Goal: Entertainment & Leisure: Browse casually

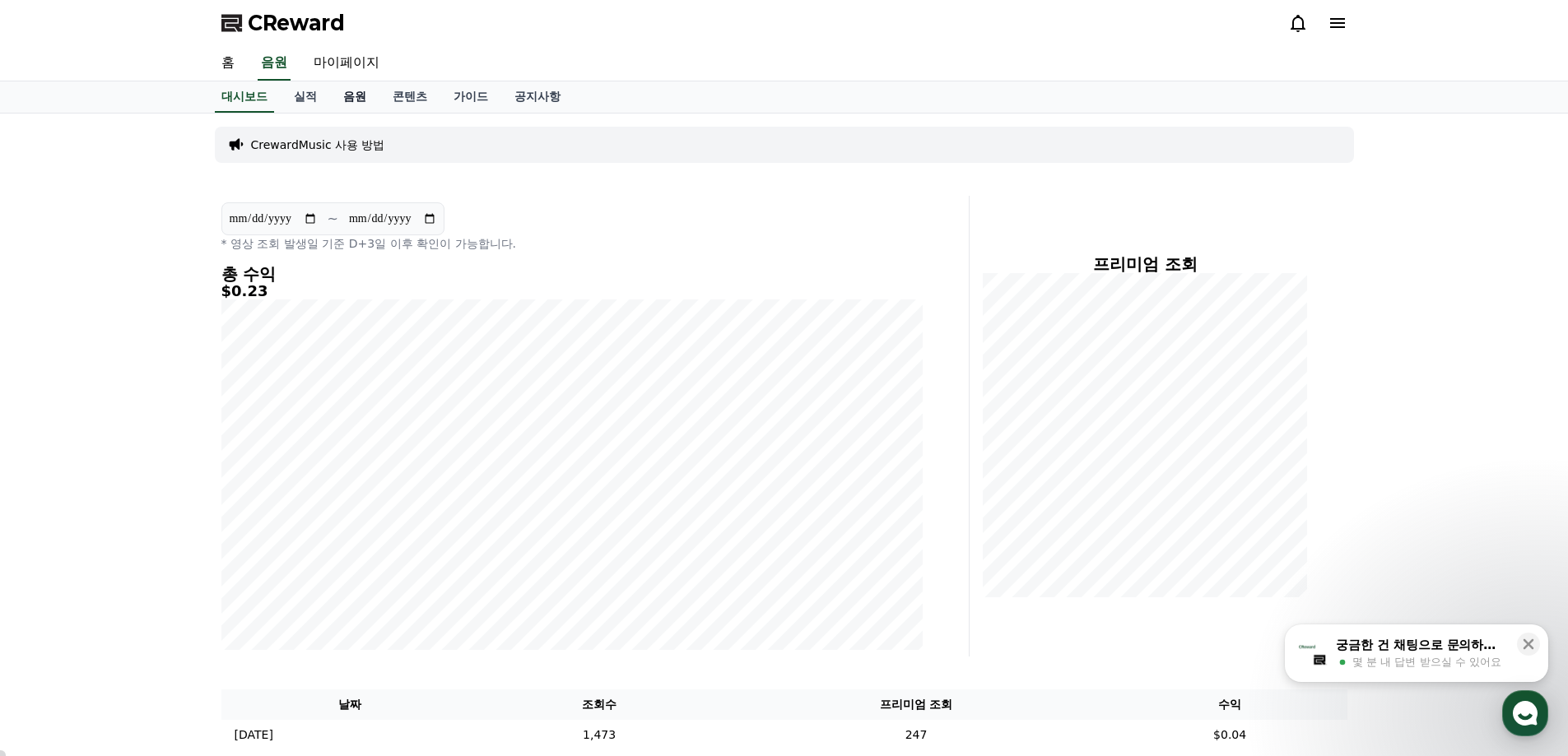
click at [356, 96] on link "음원" at bounding box center [354, 97] width 49 height 31
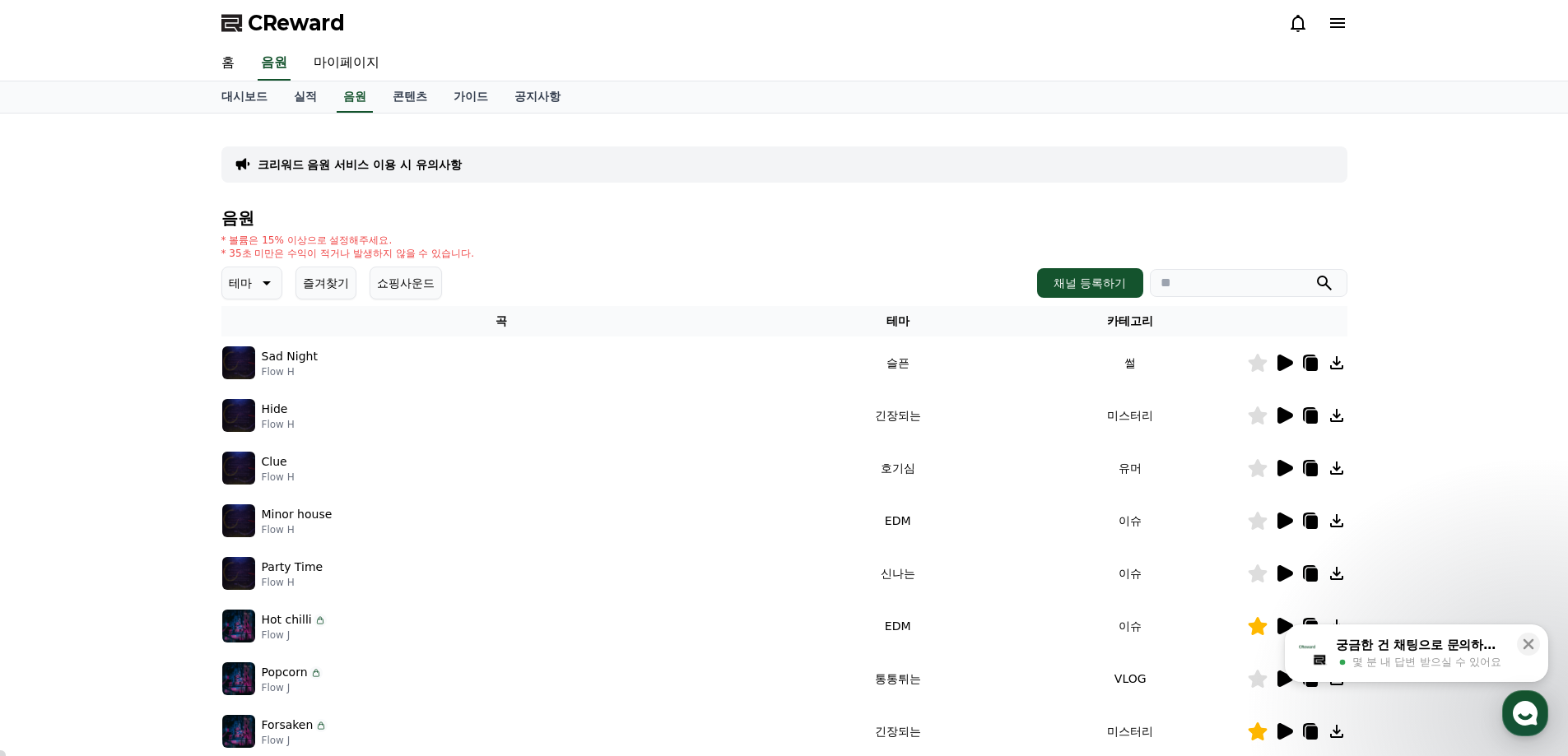
click at [312, 287] on button "즐겨찾기" at bounding box center [326, 282] width 61 height 33
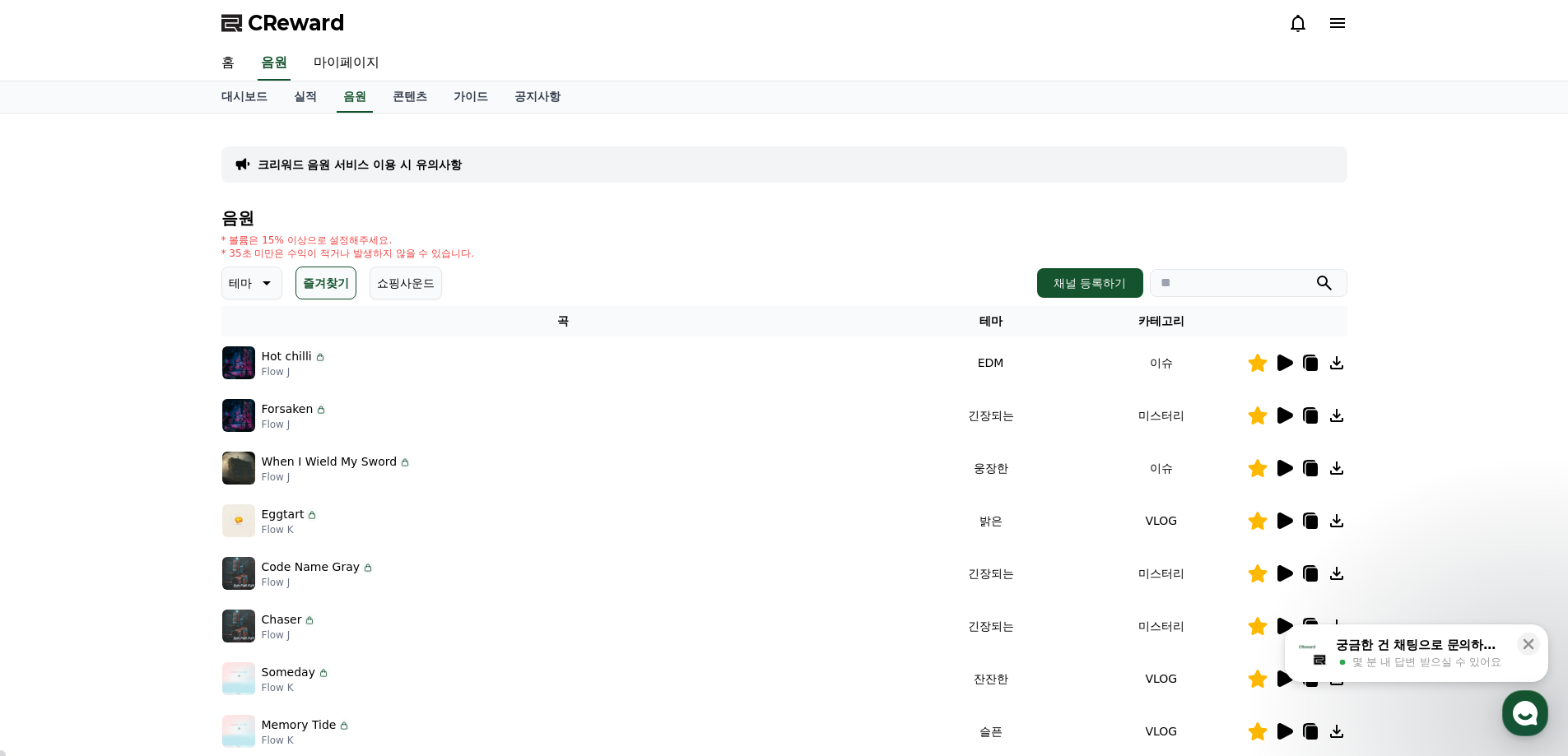
scroll to position [83, 0]
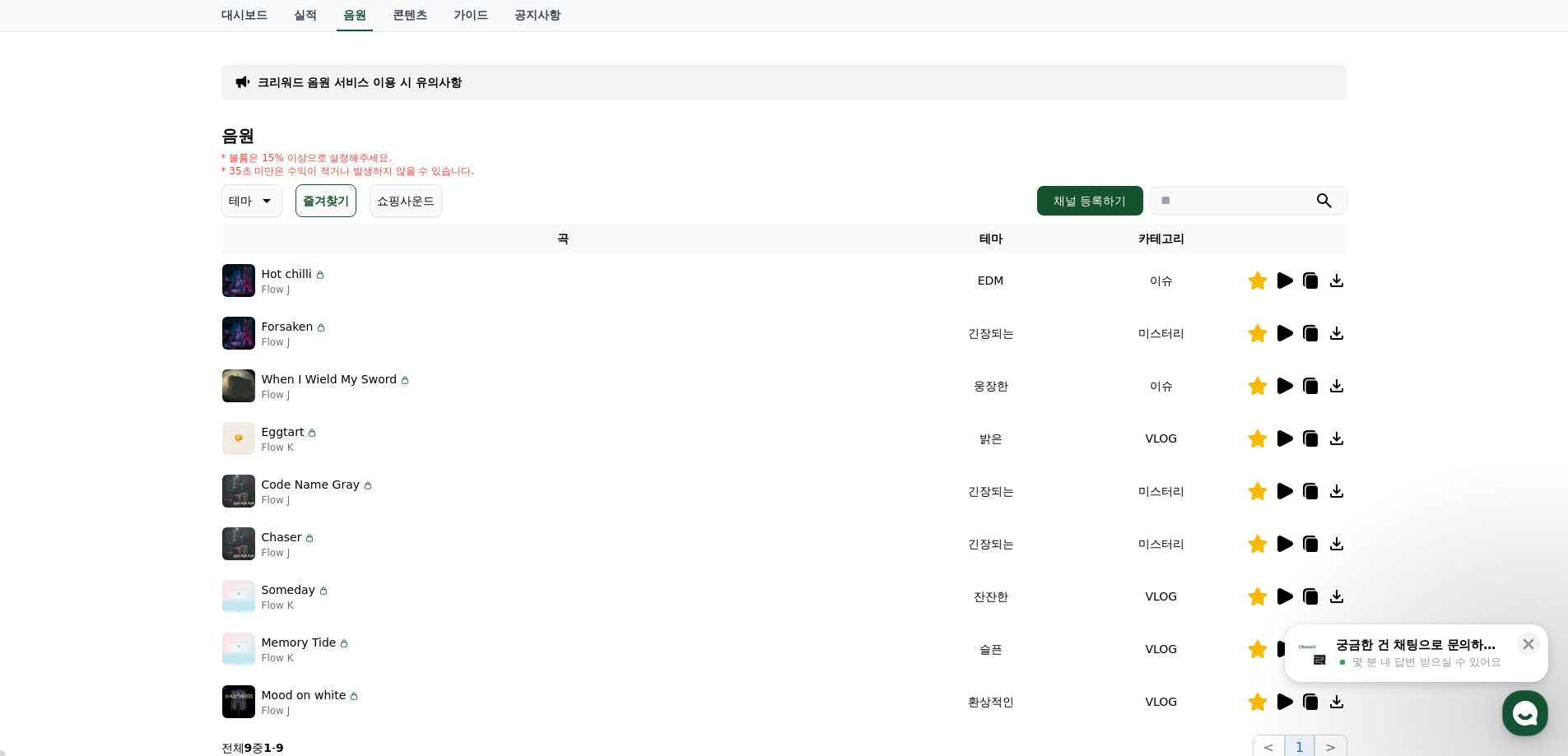
click at [1283, 335] on icon at bounding box center [1285, 334] width 15 height 16
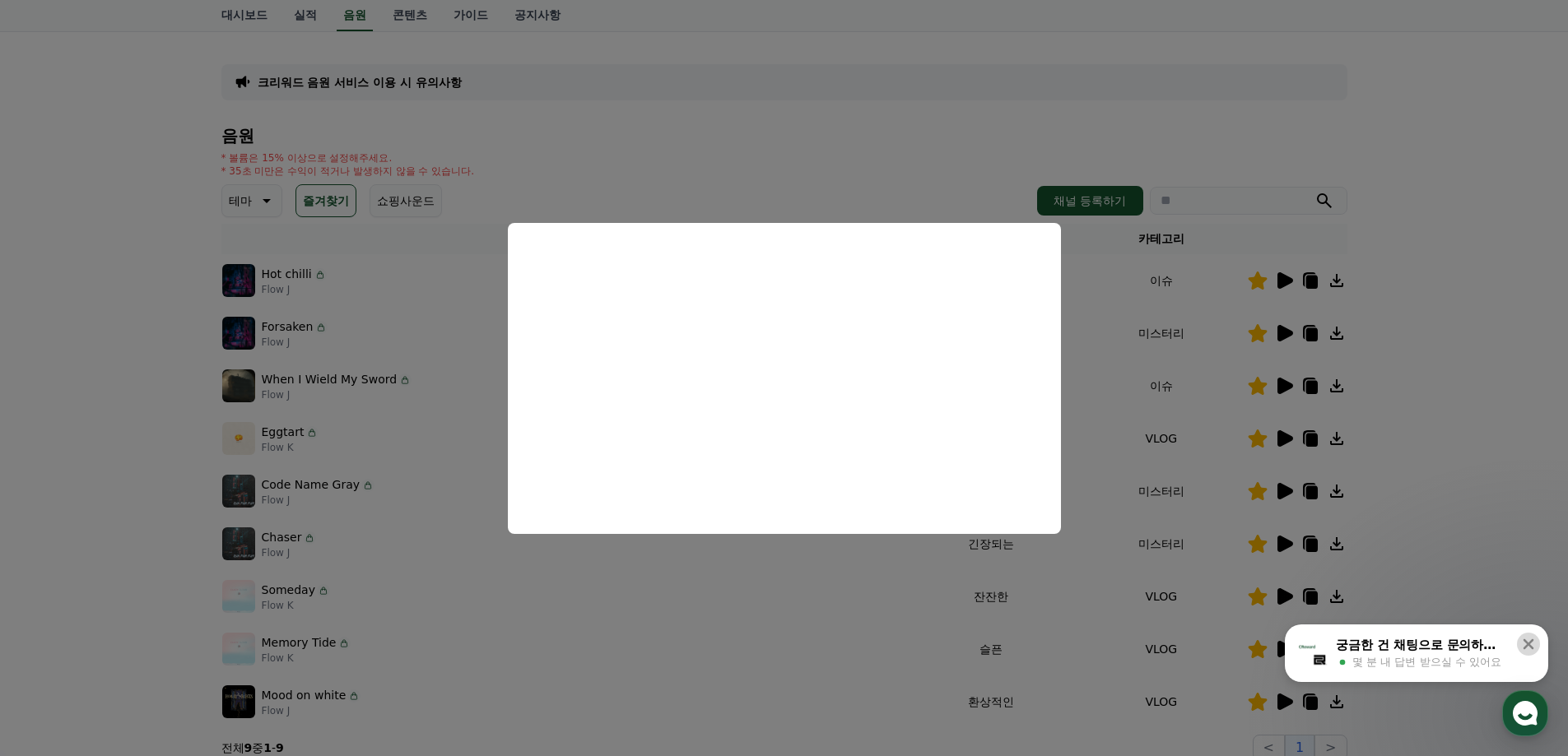
click at [1529, 643] on icon at bounding box center [1529, 644] width 16 height 16
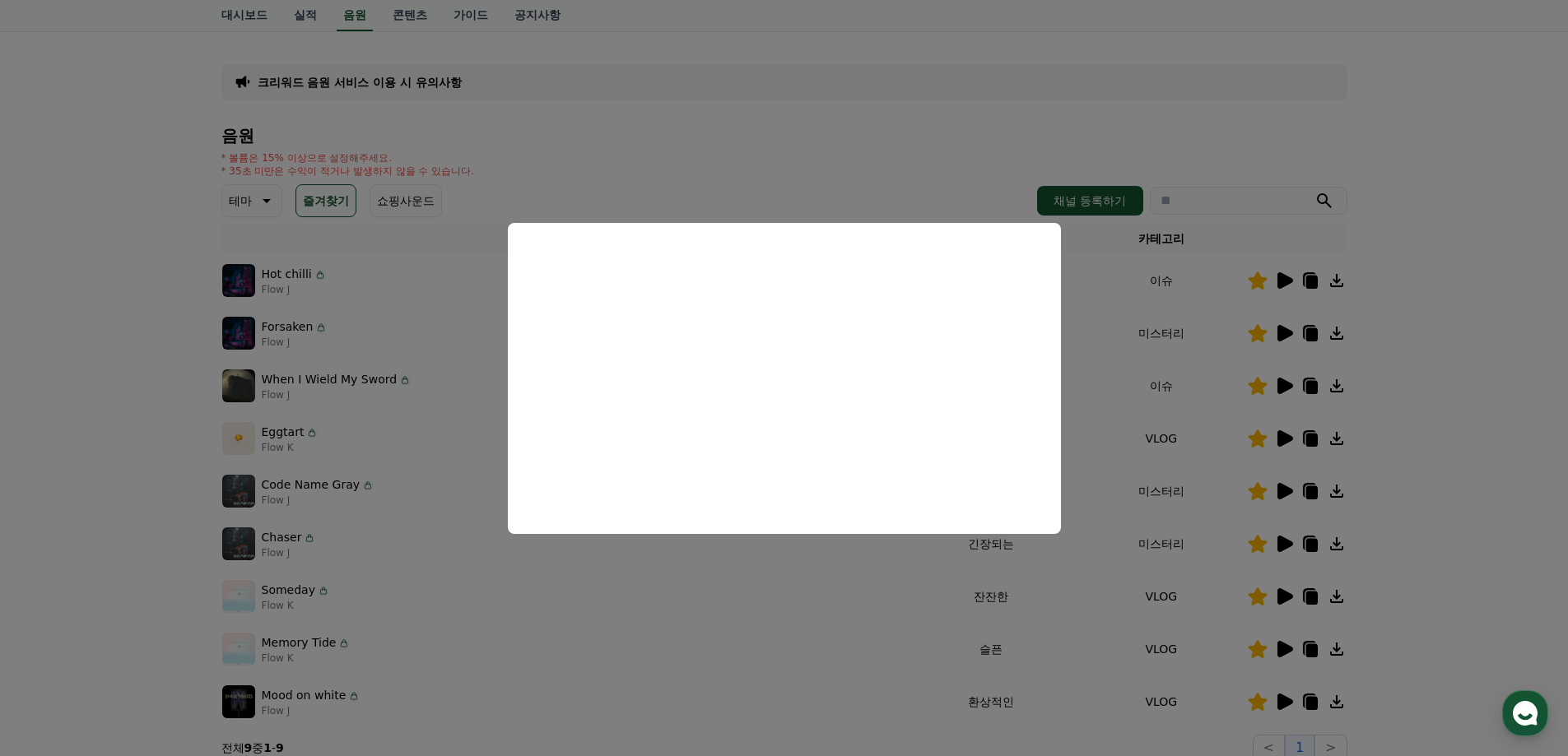
click at [1462, 291] on button "close modal" at bounding box center [784, 378] width 1568 height 756
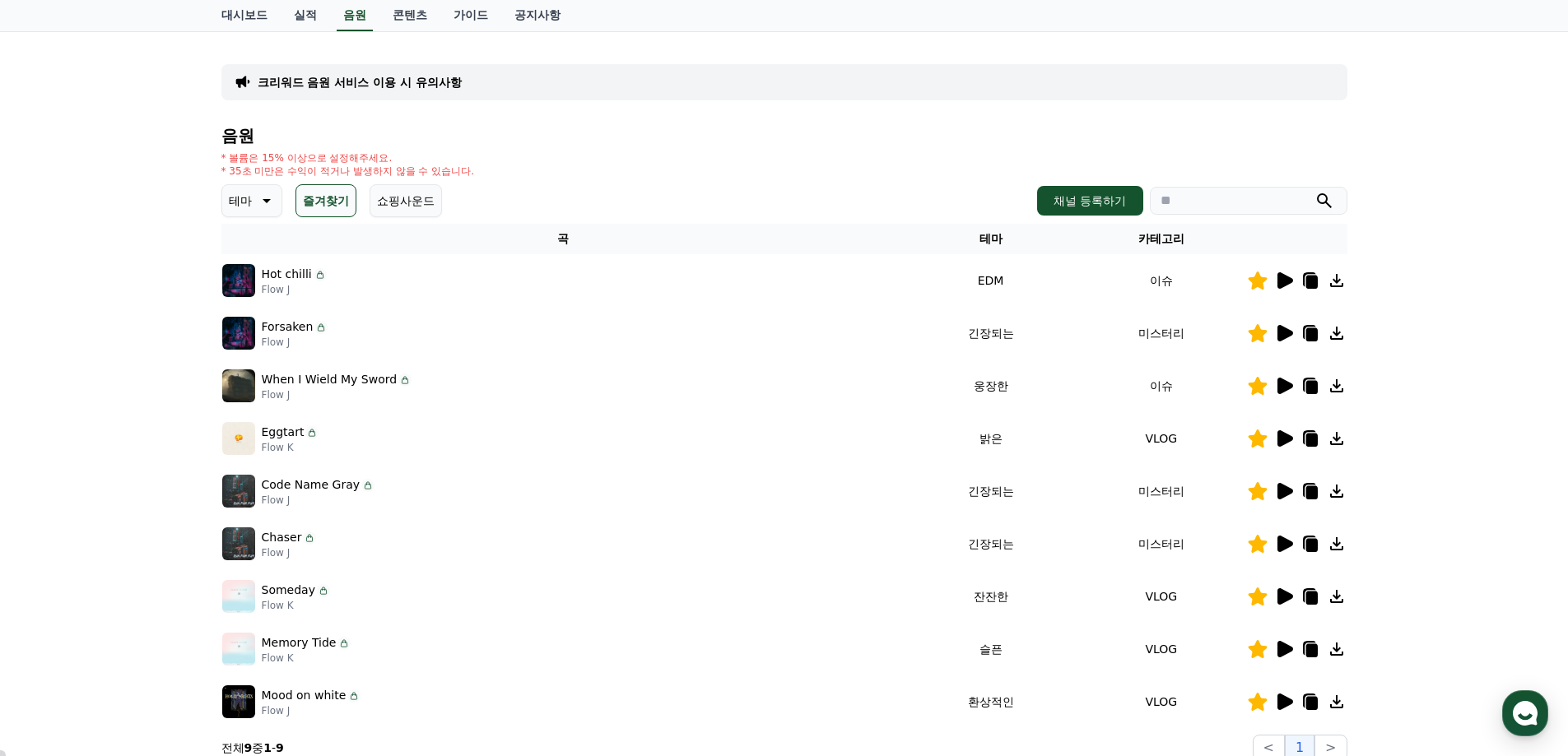
click at [1278, 331] on icon at bounding box center [1285, 334] width 15 height 16
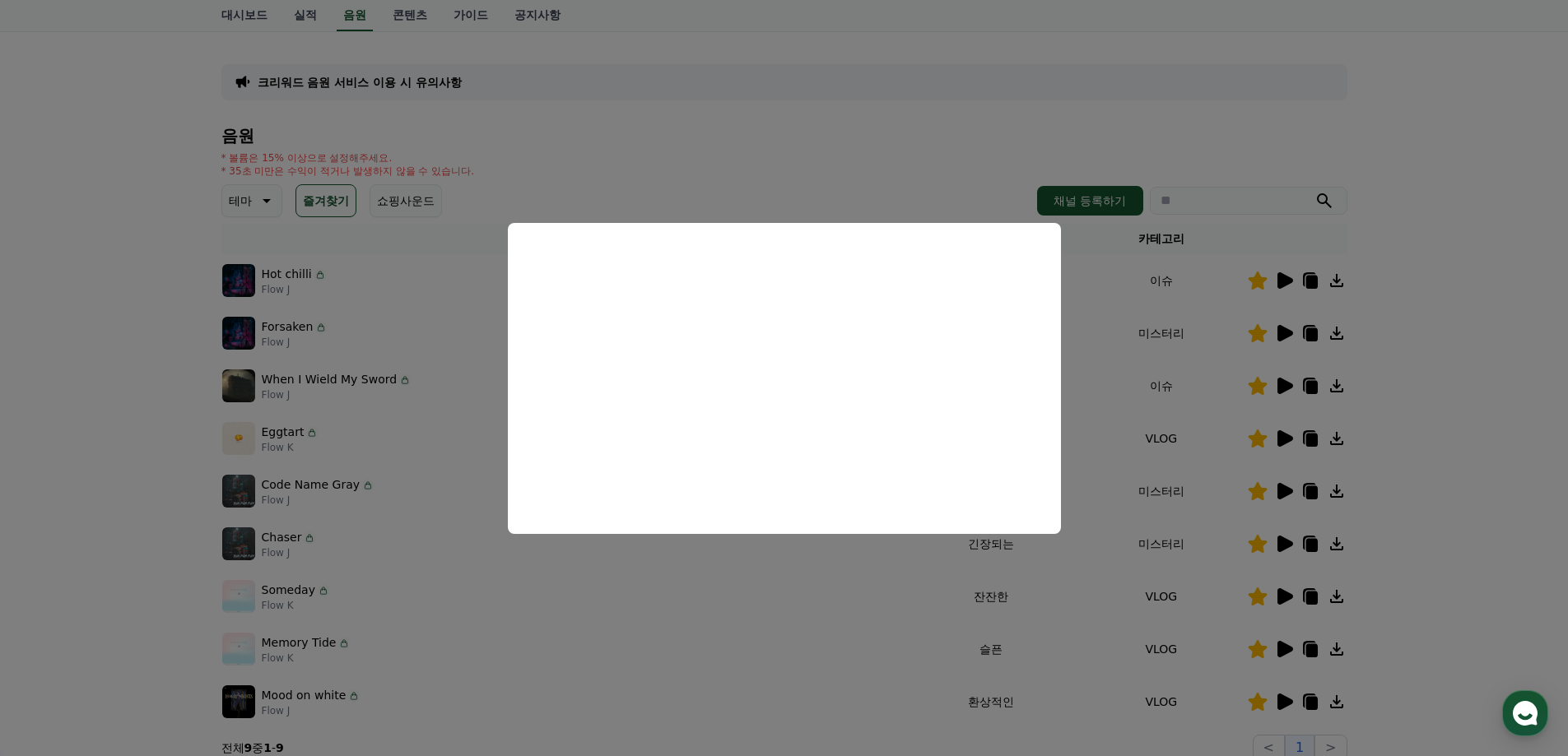
click at [1485, 282] on button "close modal" at bounding box center [784, 378] width 1568 height 756
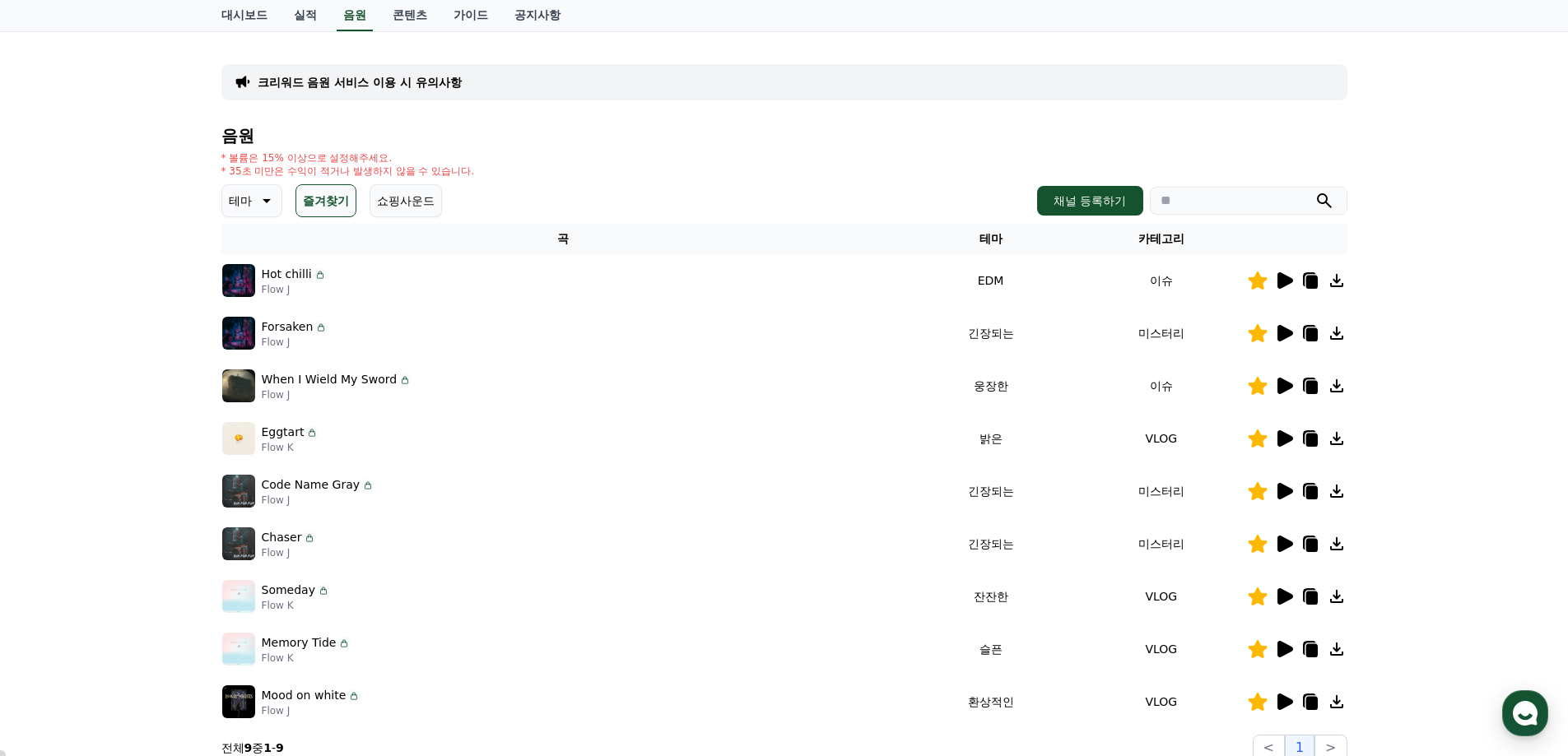
click at [1285, 280] on icon at bounding box center [1285, 281] width 15 height 16
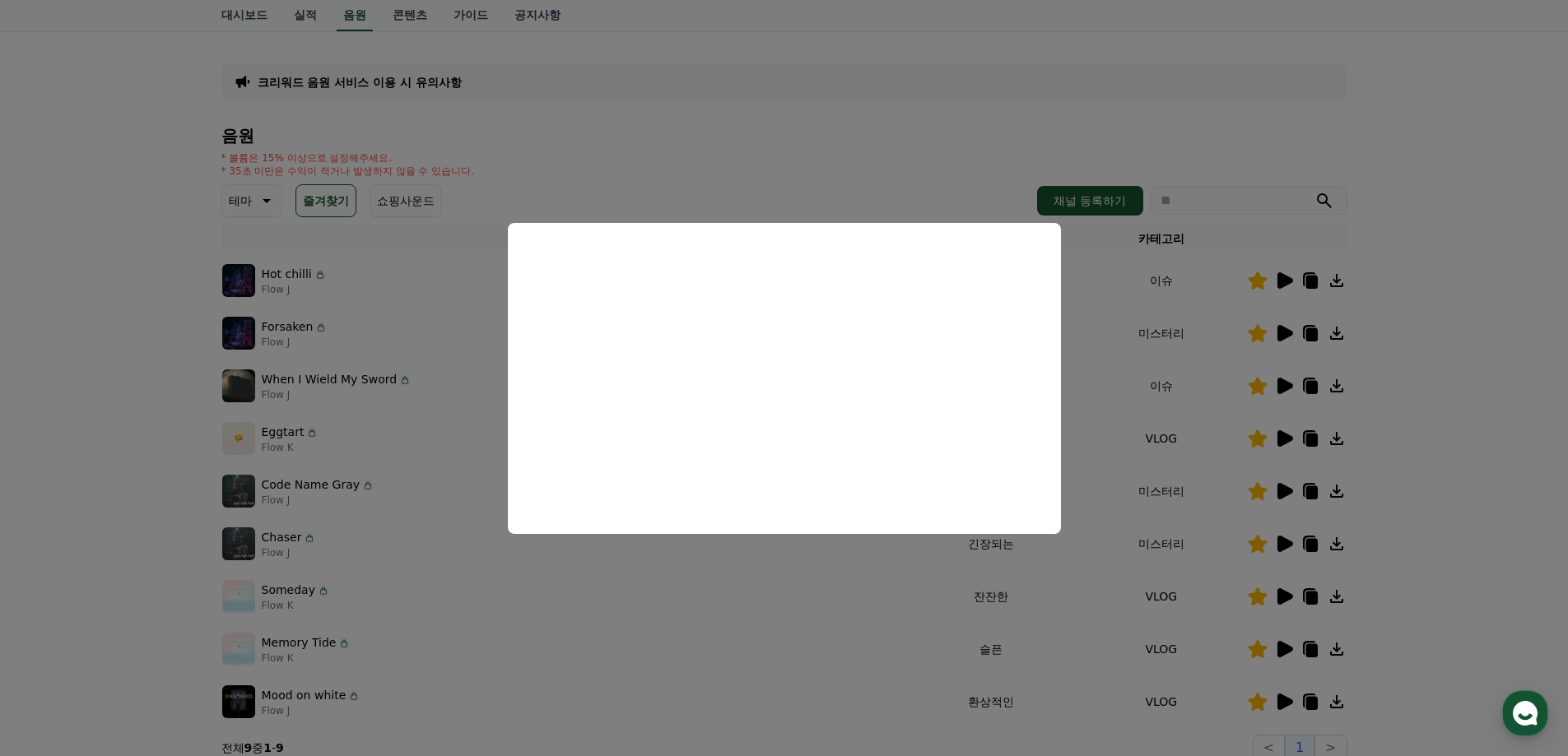
click at [1481, 222] on button "close modal" at bounding box center [784, 378] width 1568 height 756
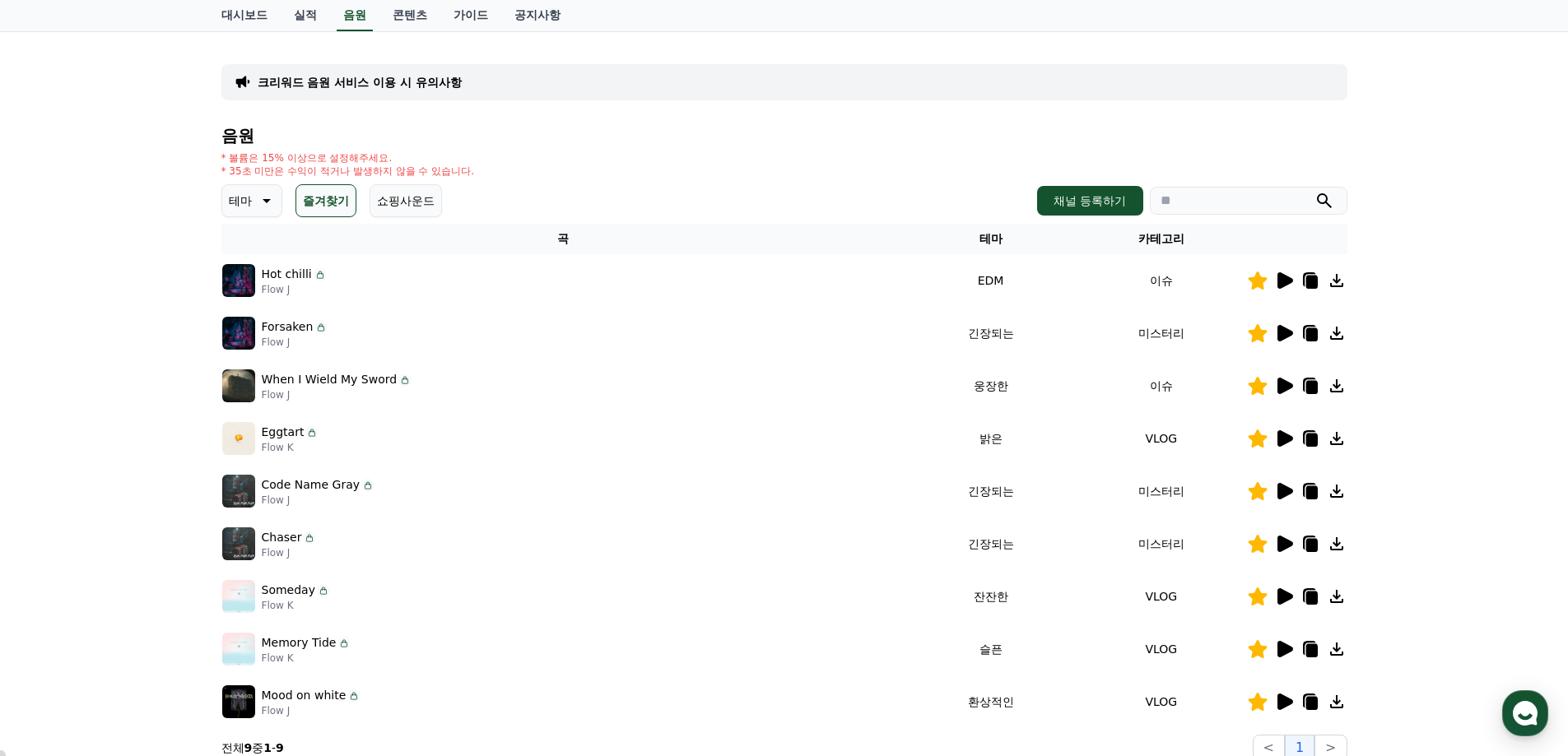
click at [1287, 490] on icon at bounding box center [1285, 491] width 15 height 16
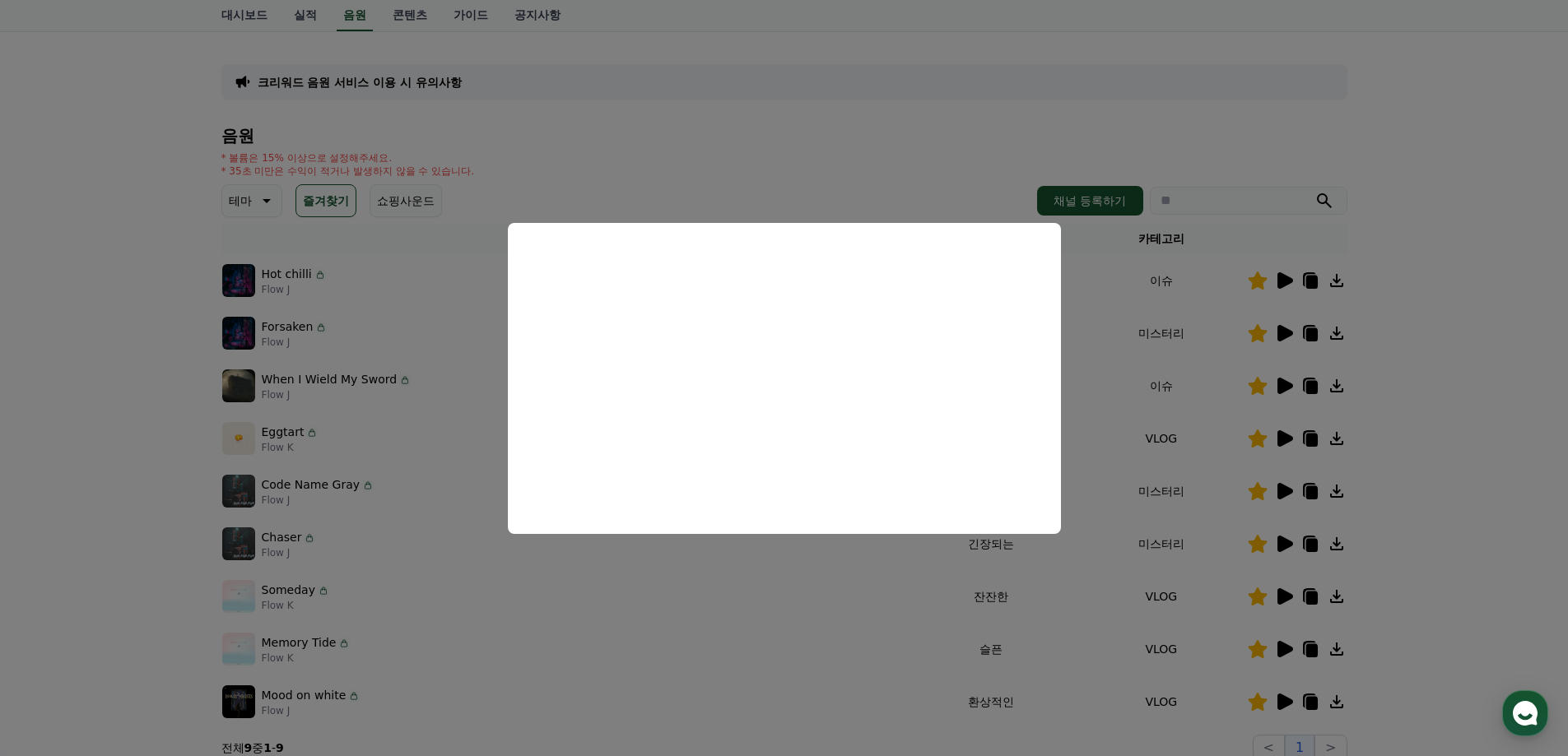
click at [1285, 535] on button "close modal" at bounding box center [784, 378] width 1568 height 756
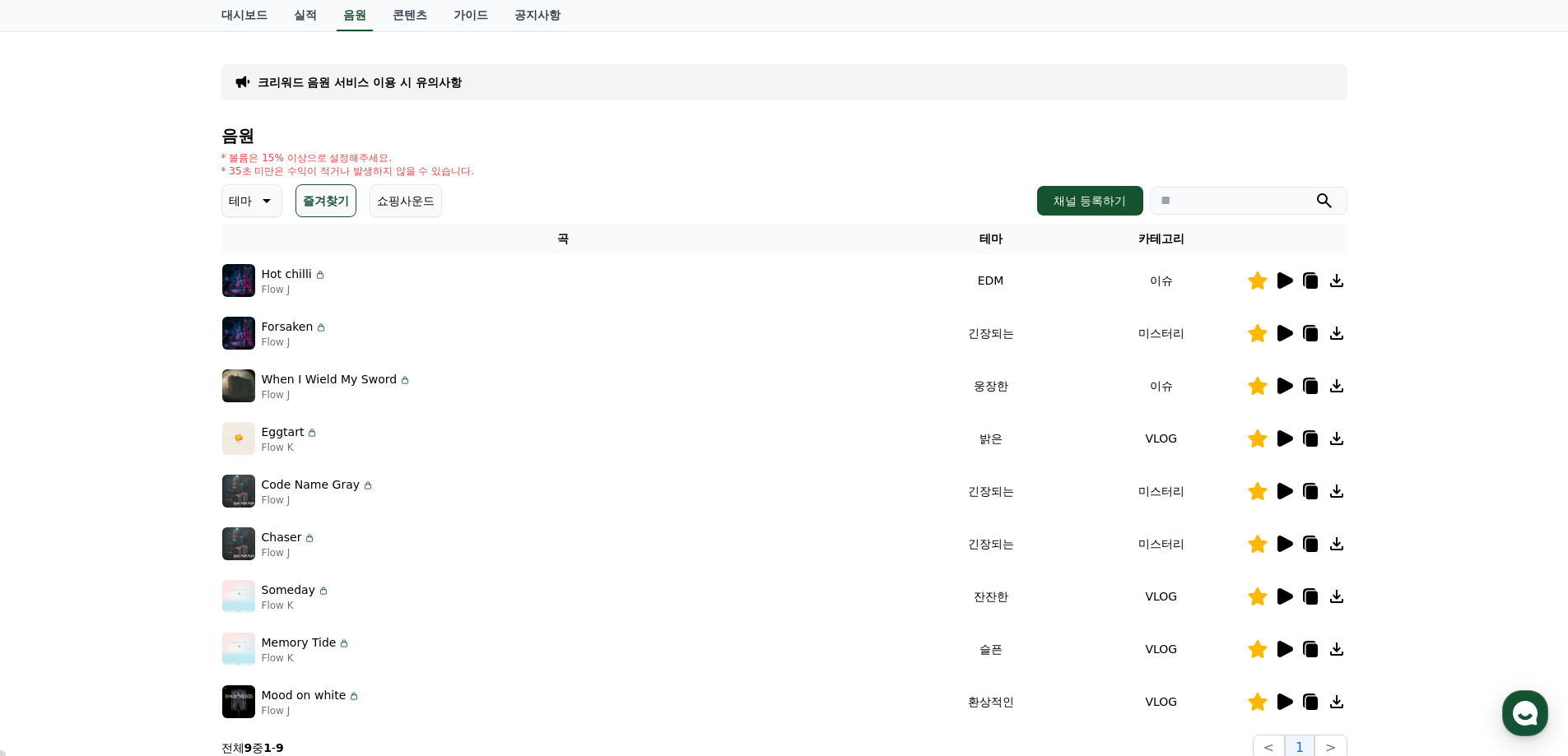
click at [1285, 541] on icon at bounding box center [1285, 544] width 15 height 16
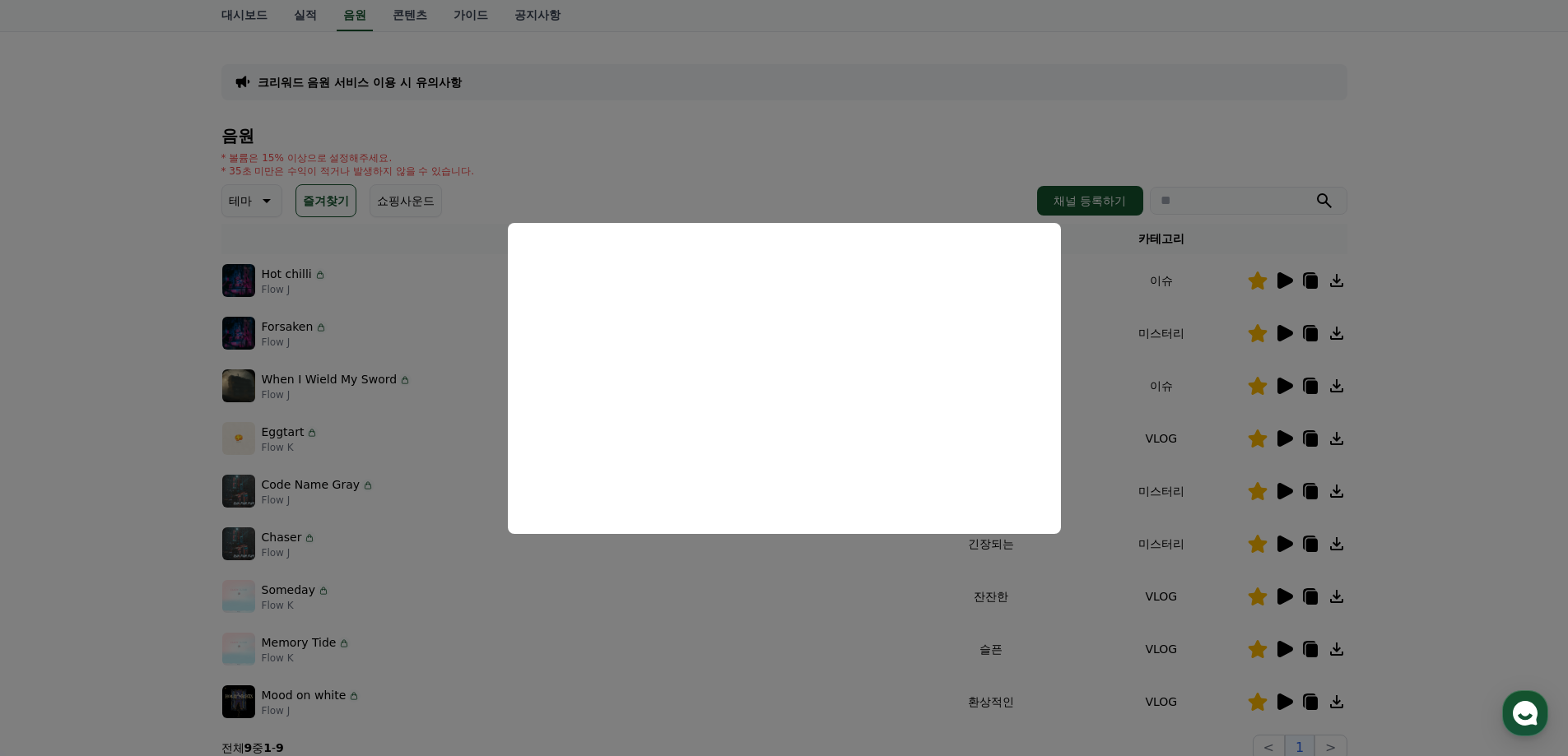
click at [1505, 473] on button "close modal" at bounding box center [784, 378] width 1568 height 756
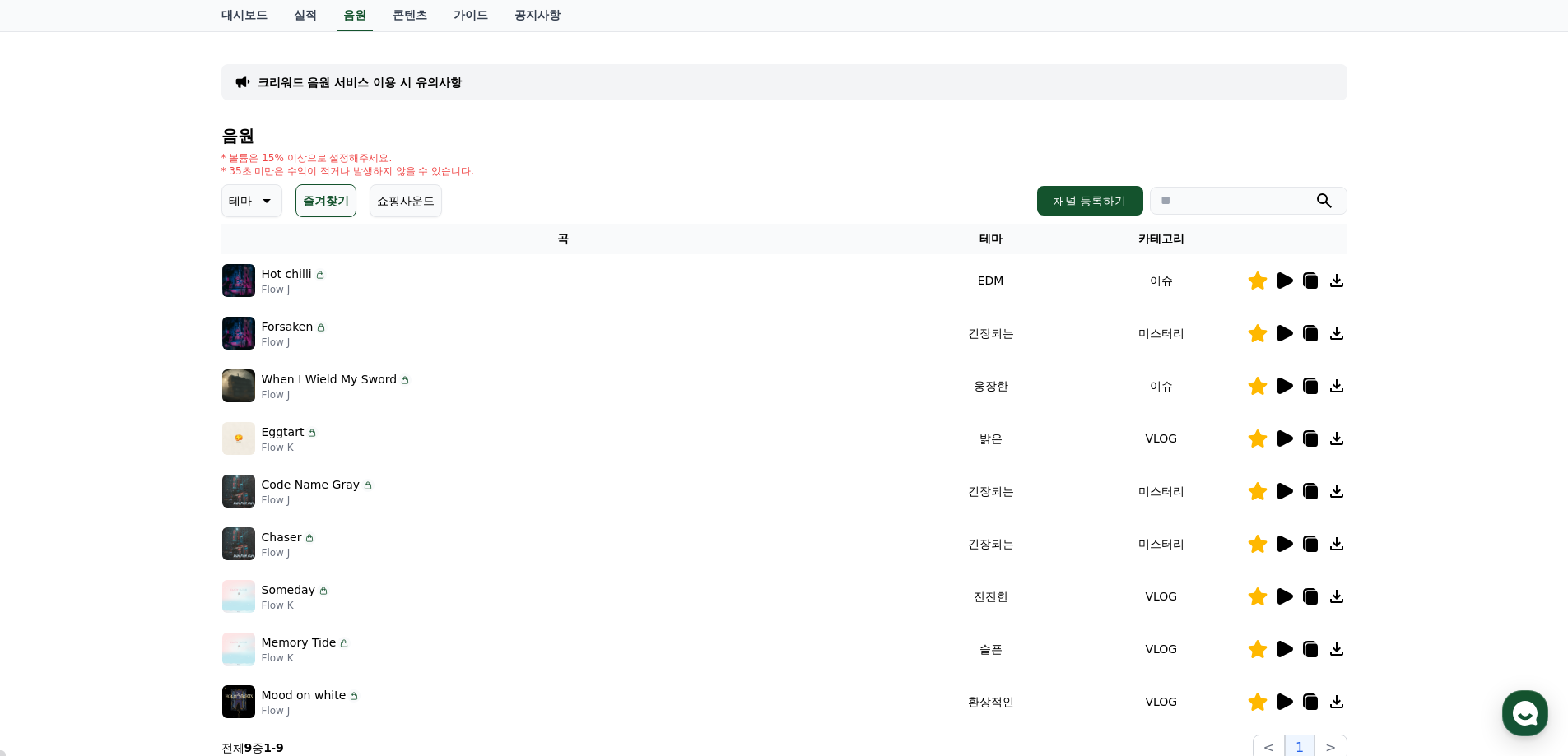
scroll to position [165, 0]
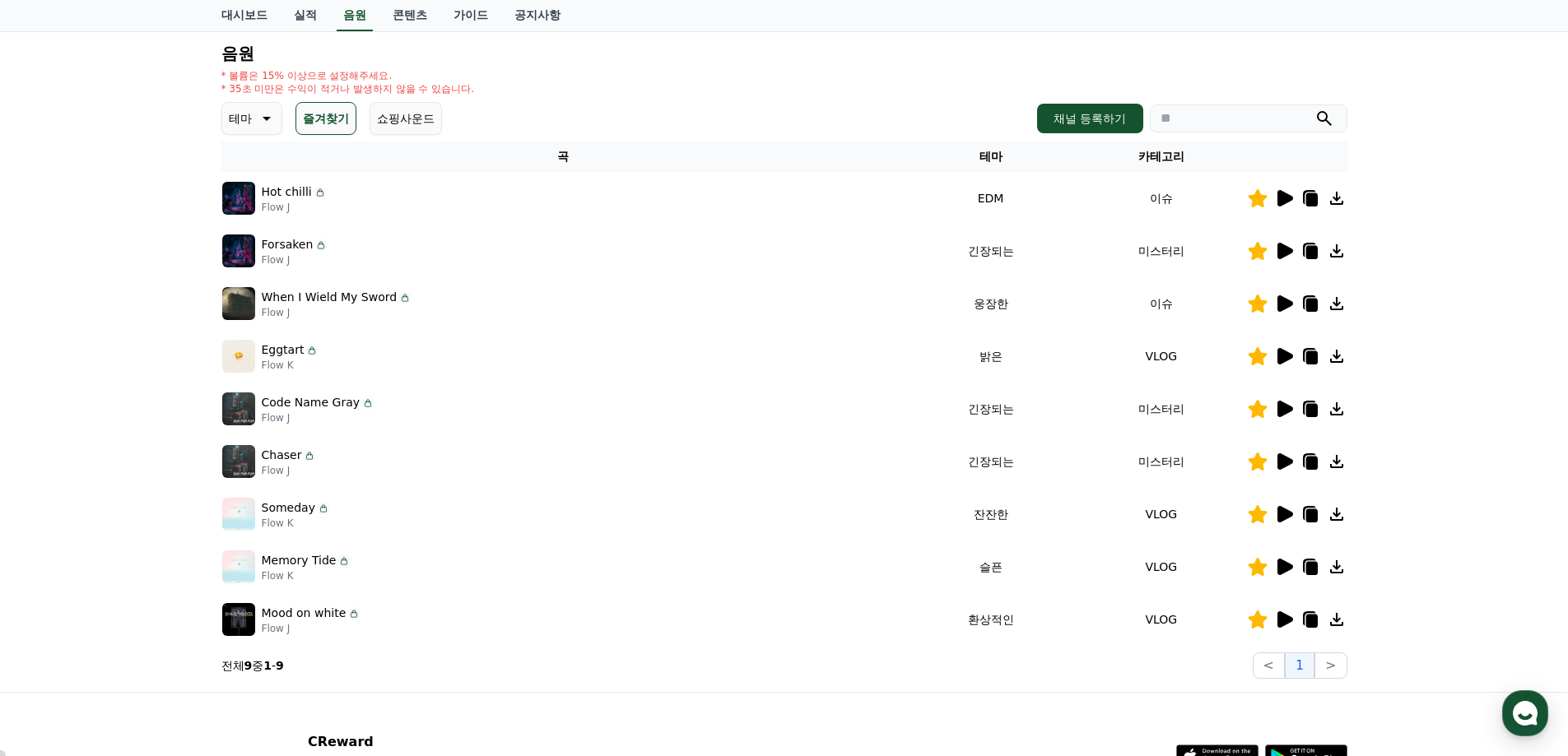
click at [1279, 618] on icon at bounding box center [1285, 620] width 15 height 16
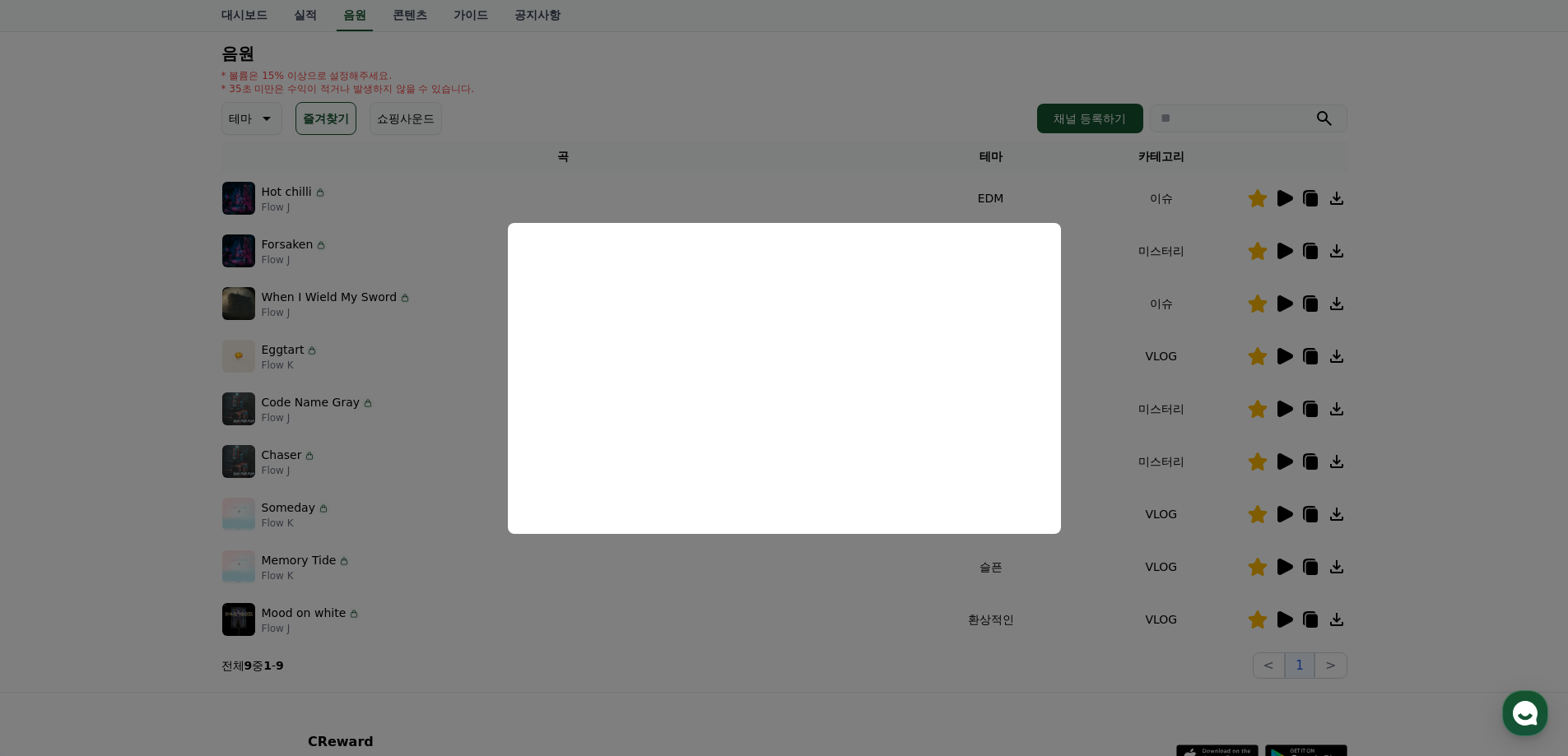
click at [1474, 335] on button "close modal" at bounding box center [784, 378] width 1568 height 756
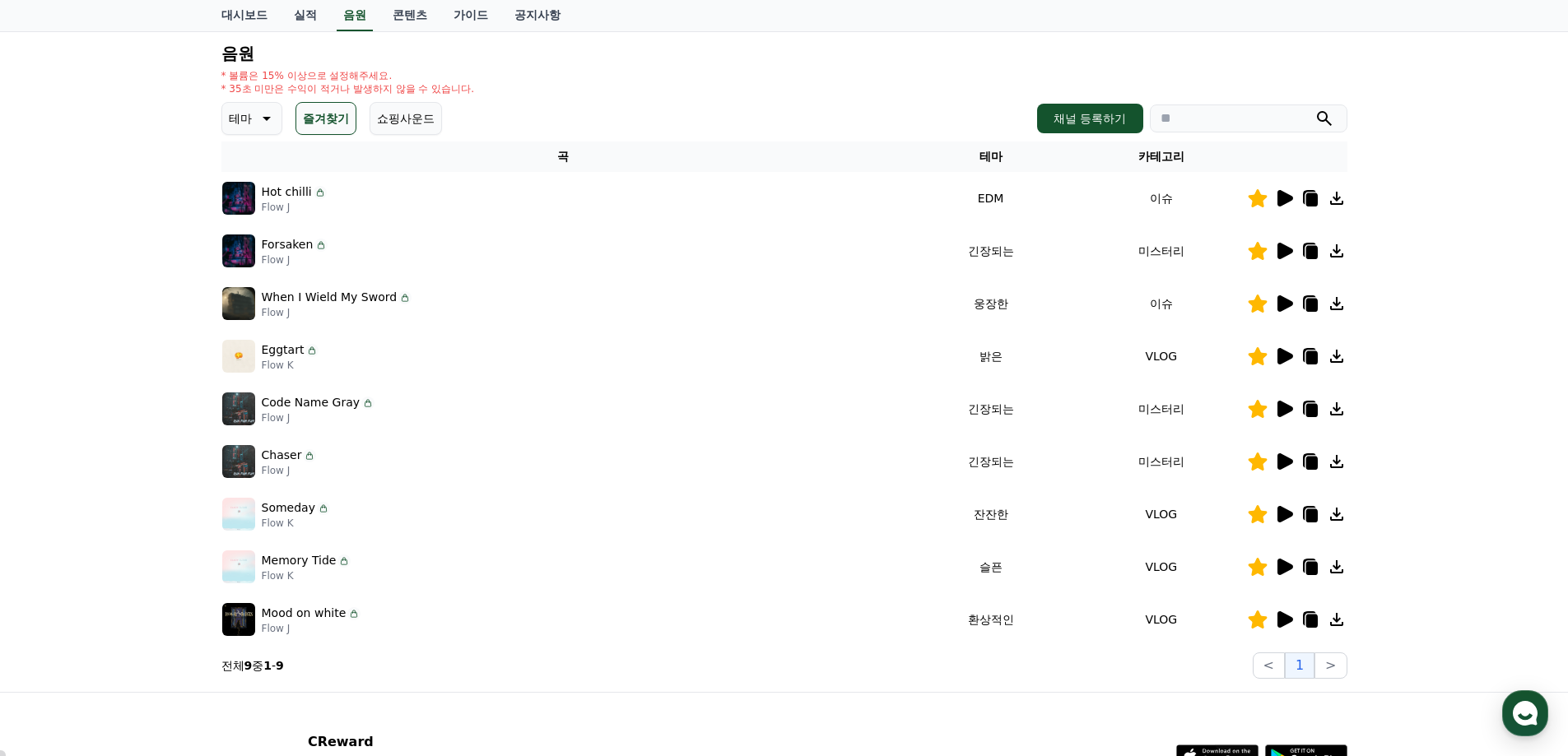
click at [1286, 250] on icon at bounding box center [1285, 251] width 15 height 16
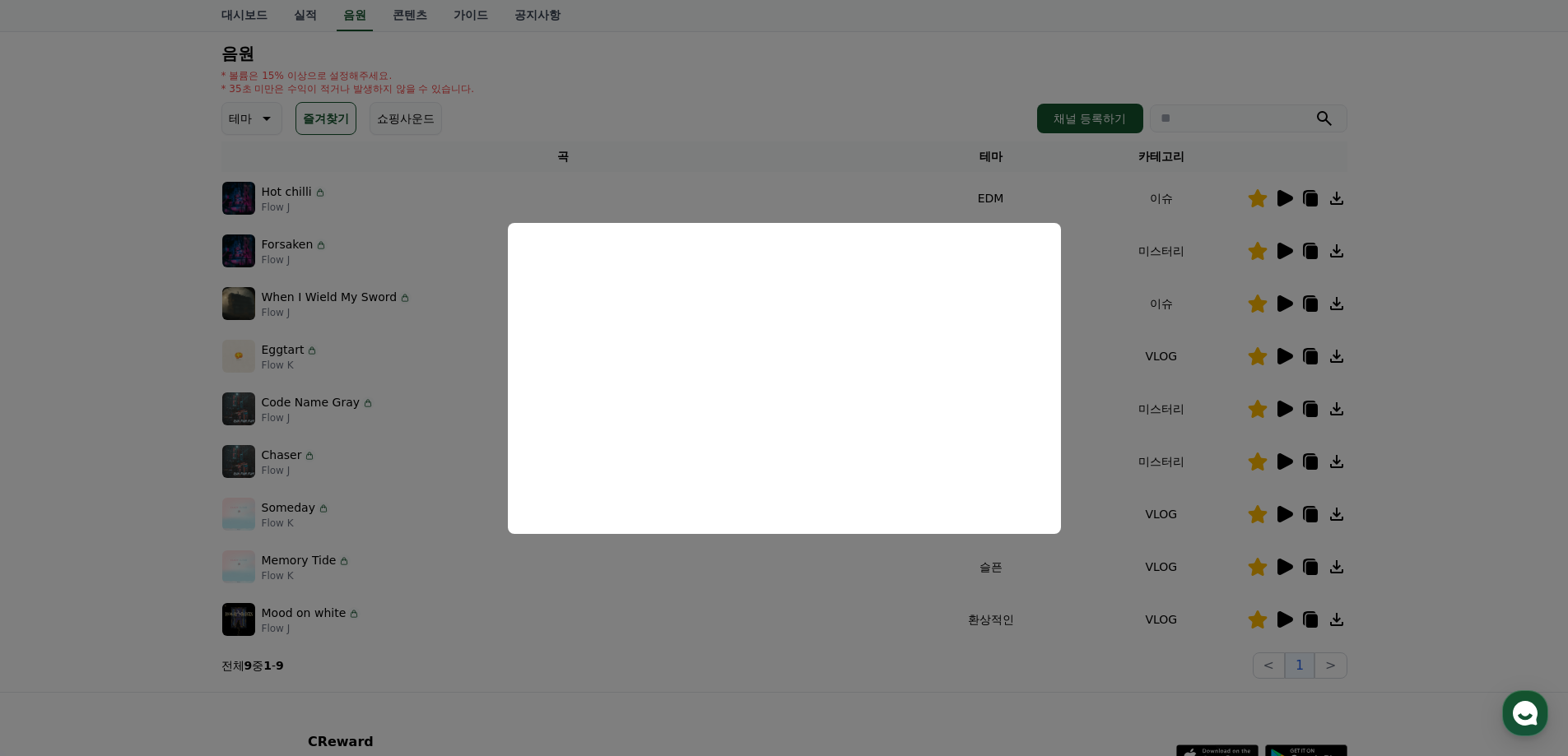
click at [109, 317] on button "close modal" at bounding box center [784, 378] width 1568 height 756
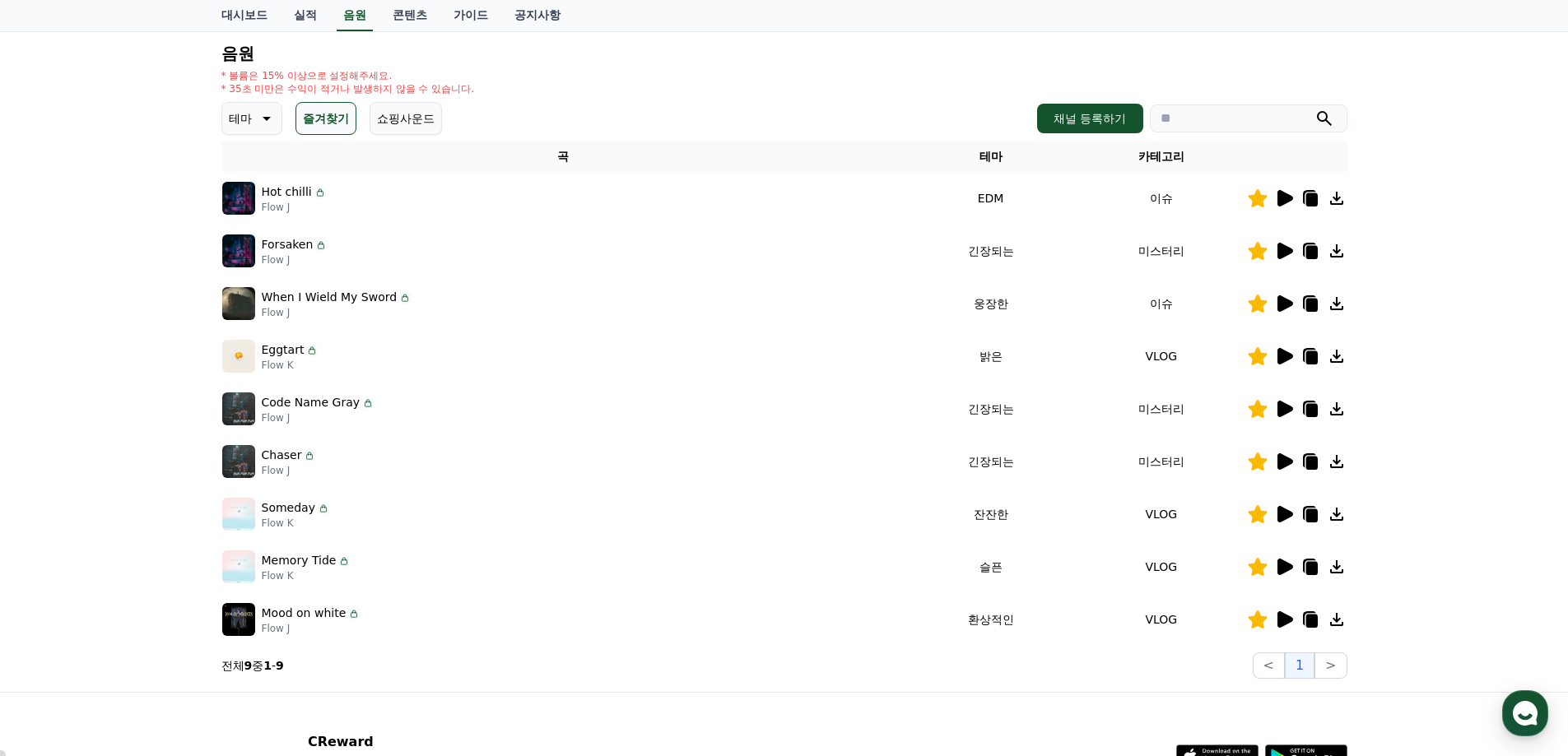
click at [246, 256] on img at bounding box center [239, 251] width 33 height 33
click at [1159, 253] on td "미스터리" at bounding box center [1162, 251] width 170 height 53
click at [987, 249] on td "긴장되는" at bounding box center [991, 251] width 170 height 53
click at [180, 115] on div "크리워드 음원 서비스 이용 시 유의사항 음원 * 볼륨은 15% 이상으로 설정해주세요. * 35초 미만은 수익이 적거나 발생하지 않을 수 있습니…" at bounding box center [784, 320] width 1568 height 743
